Goal: Transaction & Acquisition: Purchase product/service

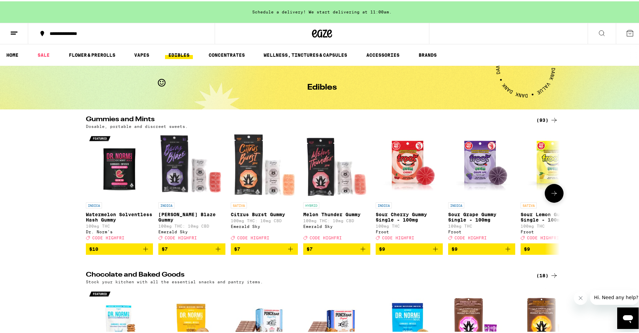
click at [552, 194] on icon at bounding box center [554, 192] width 8 height 8
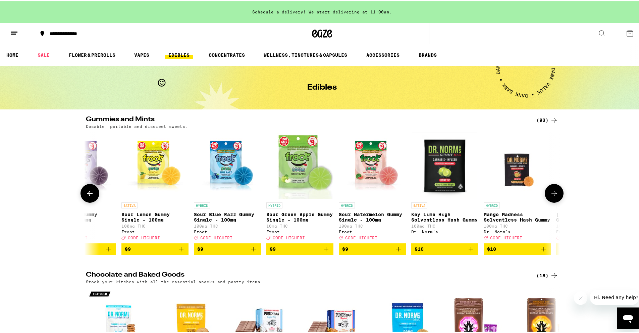
click at [552, 194] on icon at bounding box center [554, 192] width 8 height 8
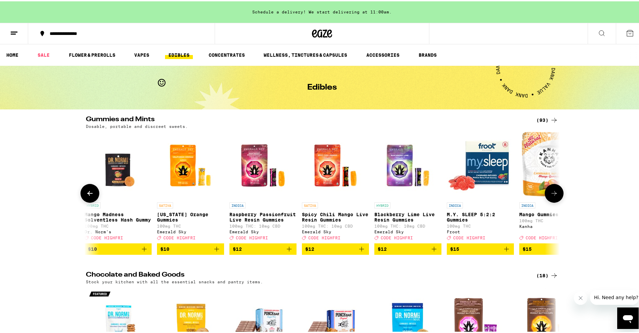
click at [552, 194] on icon at bounding box center [554, 192] width 8 height 8
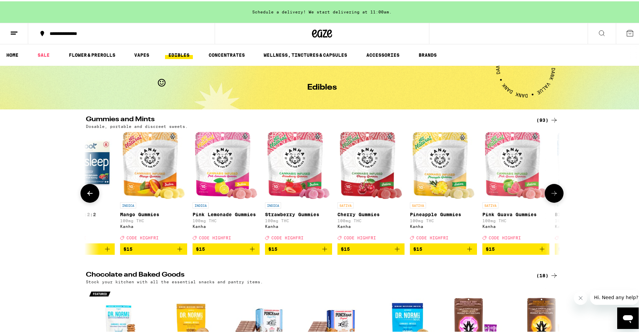
click at [552, 194] on icon at bounding box center [554, 192] width 8 height 8
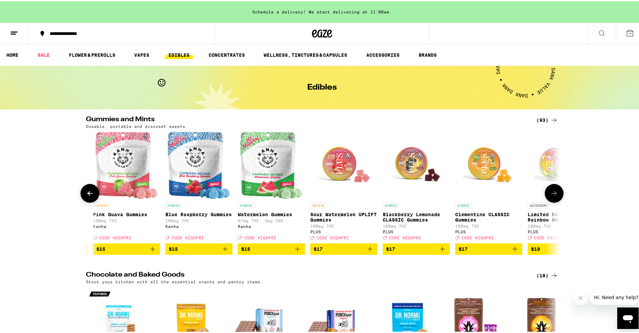
scroll to position [0, 1596]
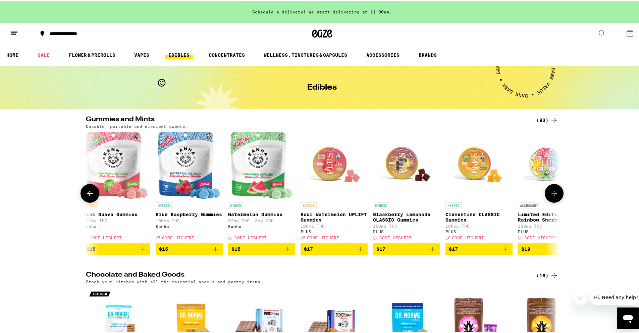
click at [552, 194] on icon at bounding box center [554, 192] width 8 height 8
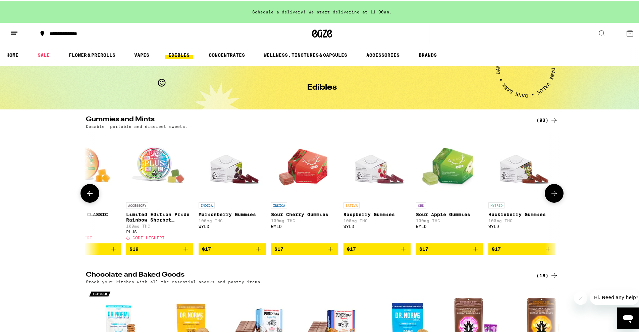
scroll to position [0, 1995]
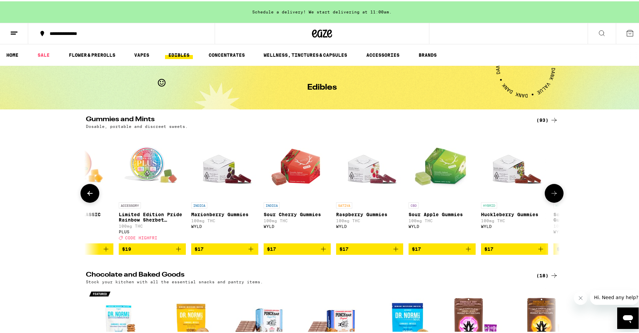
click at [552, 194] on icon at bounding box center [554, 192] width 8 height 8
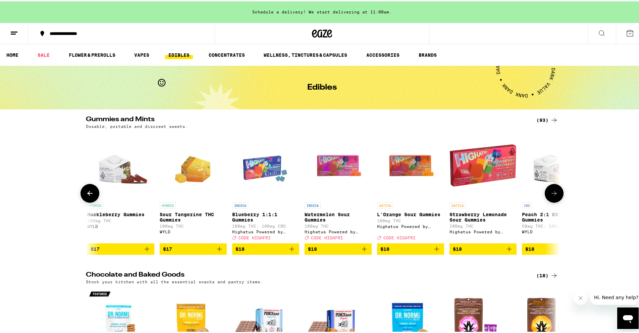
scroll to position [0, 2394]
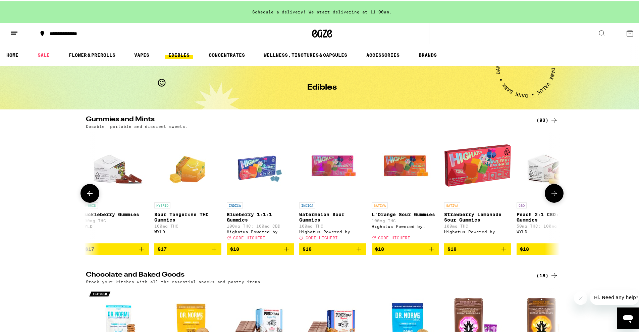
click at [552, 192] on icon at bounding box center [554, 192] width 8 height 8
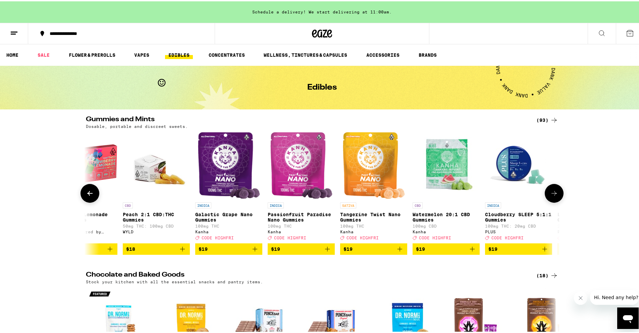
scroll to position [0, 2793]
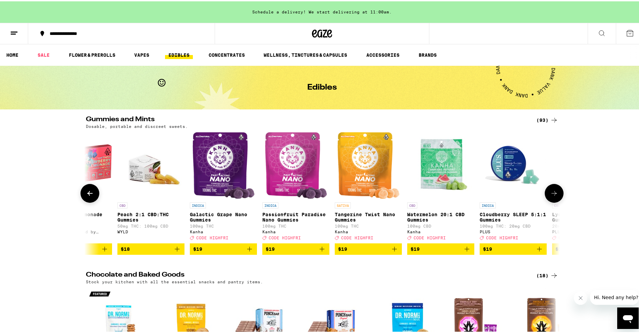
click at [557, 197] on button at bounding box center [553, 191] width 19 height 19
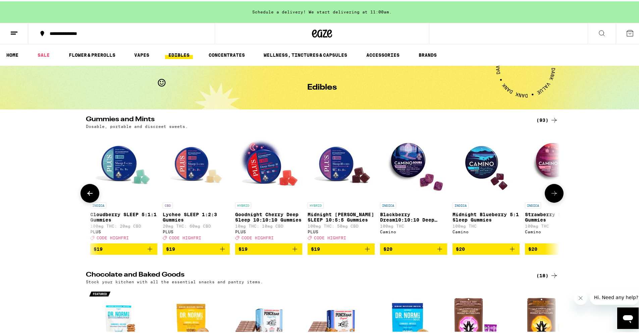
scroll to position [0, 3192]
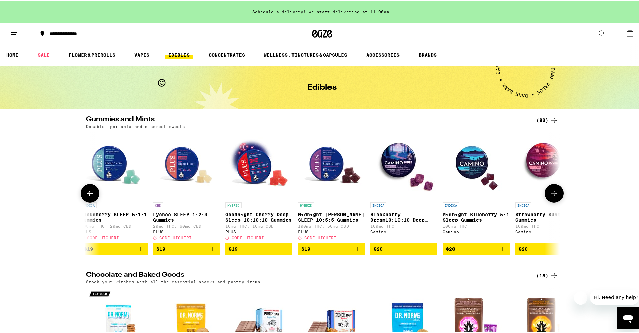
click at [557, 196] on button at bounding box center [553, 191] width 19 height 19
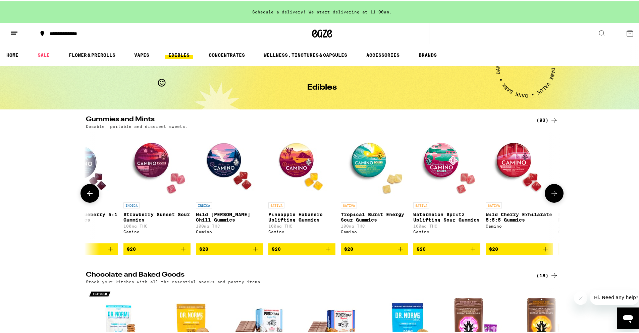
scroll to position [0, 3591]
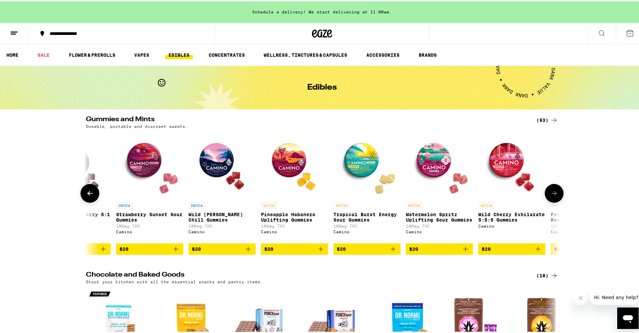
click at [557, 196] on button at bounding box center [553, 191] width 19 height 19
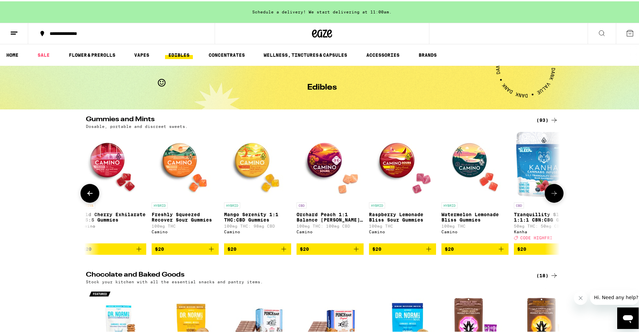
click at [558, 195] on button at bounding box center [553, 191] width 19 height 19
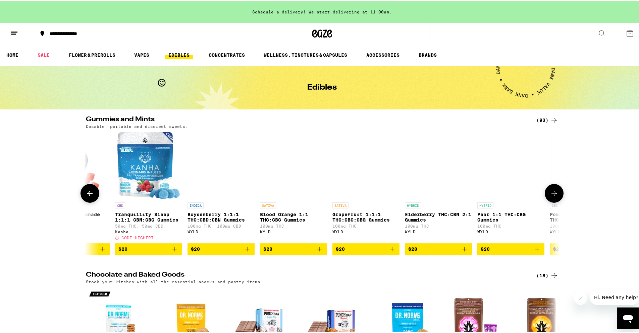
scroll to position [0, 4389]
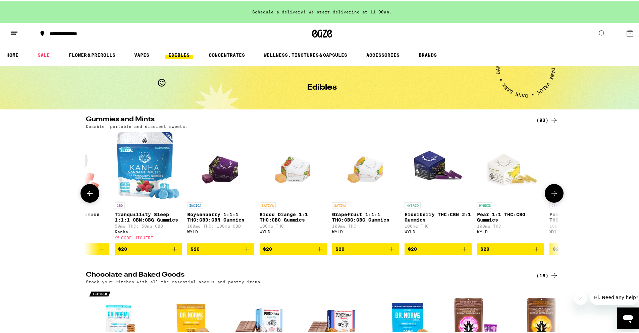
click at [558, 195] on button at bounding box center [553, 191] width 19 height 19
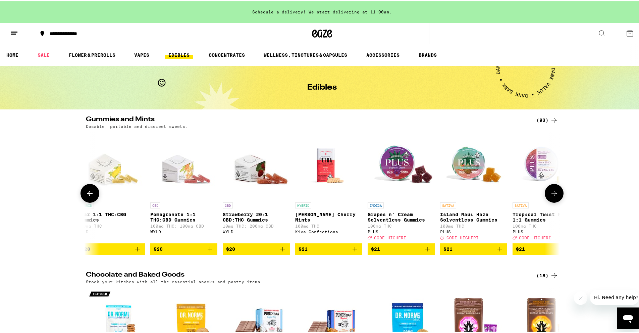
click at [558, 195] on button at bounding box center [553, 191] width 19 height 19
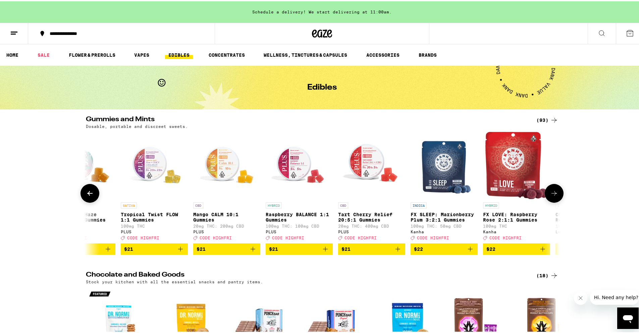
scroll to position [0, 5187]
